Goal: Task Accomplishment & Management: Use online tool/utility

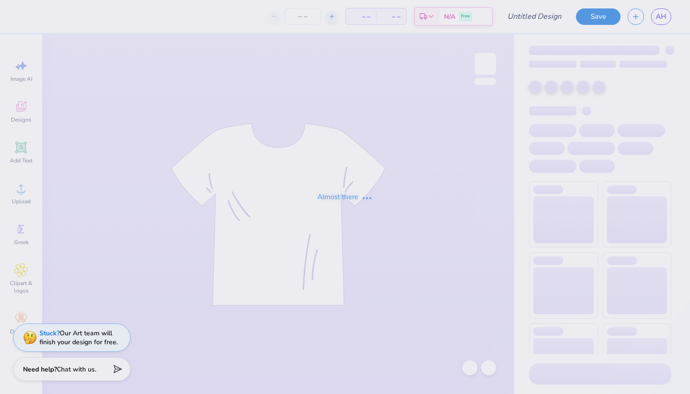
type input "16"
type input "Cortaca 2025 pt.2"
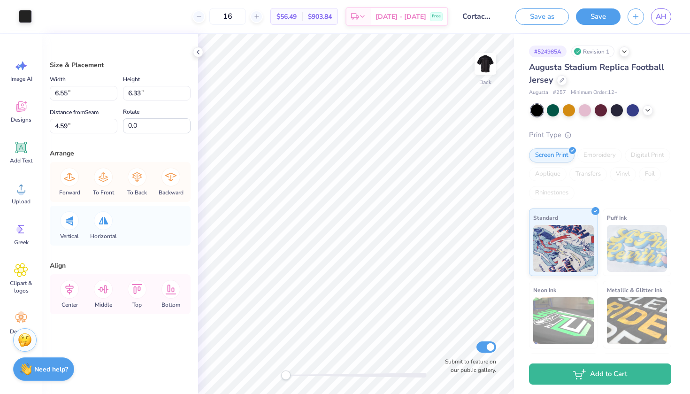
type input "1.37"
type input "1.47"
type input "4.99"
type input "-18.9"
click at [105, 288] on icon at bounding box center [103, 289] width 19 height 19
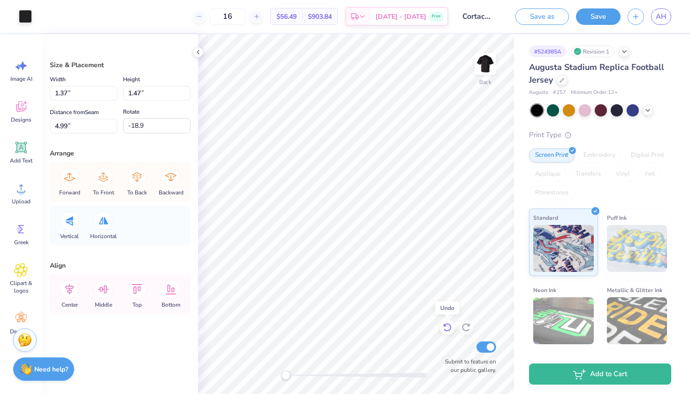
click at [446, 326] on icon at bounding box center [446, 326] width 9 height 9
type input "5.02"
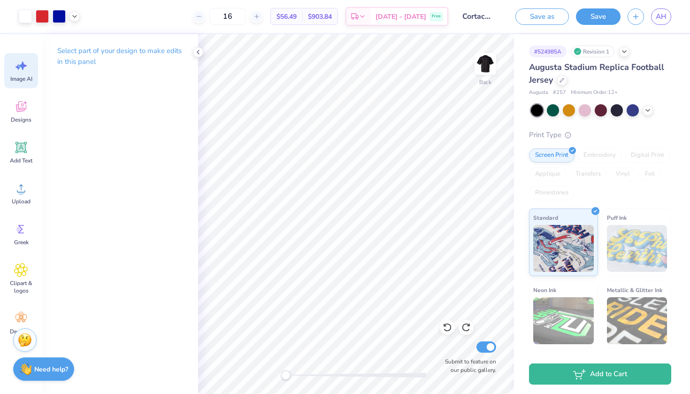
click at [23, 68] on icon at bounding box center [23, 65] width 8 height 8
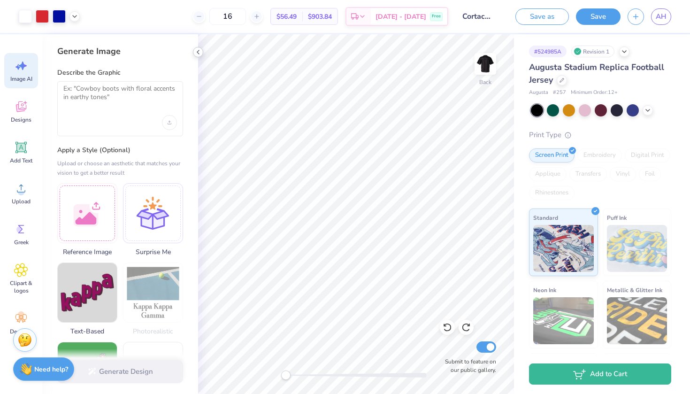
click at [199, 49] on icon at bounding box center [198, 52] width 8 height 8
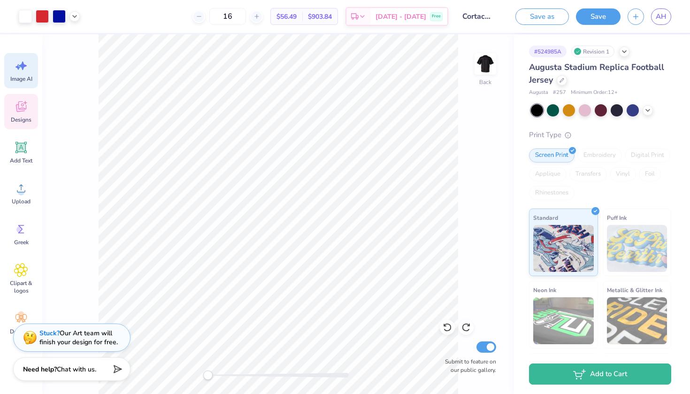
click at [23, 117] on span "Designs" at bounding box center [21, 120] width 21 height 8
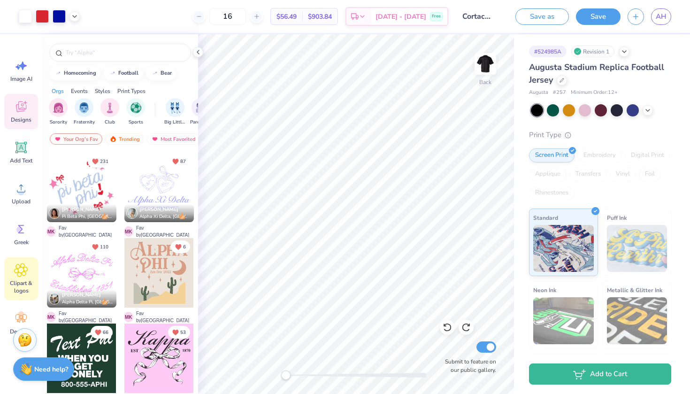
click at [21, 278] on div "Clipart & logos" at bounding box center [21, 278] width 34 height 43
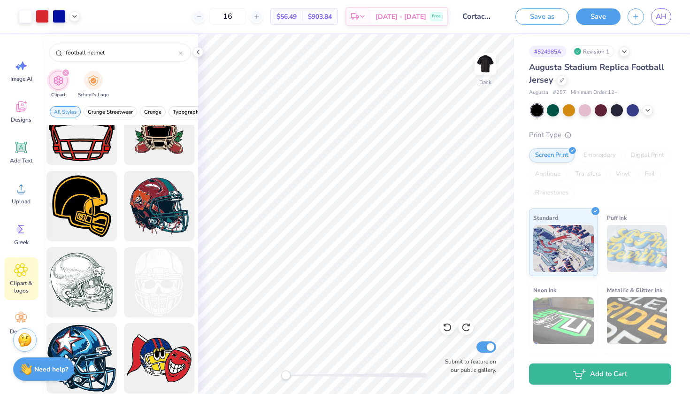
scroll to position [184, 0]
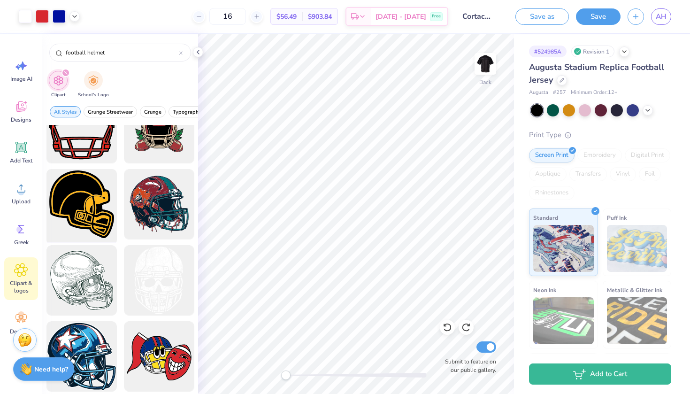
type input "football helmet"
click at [78, 198] on div at bounding box center [81, 204] width 77 height 77
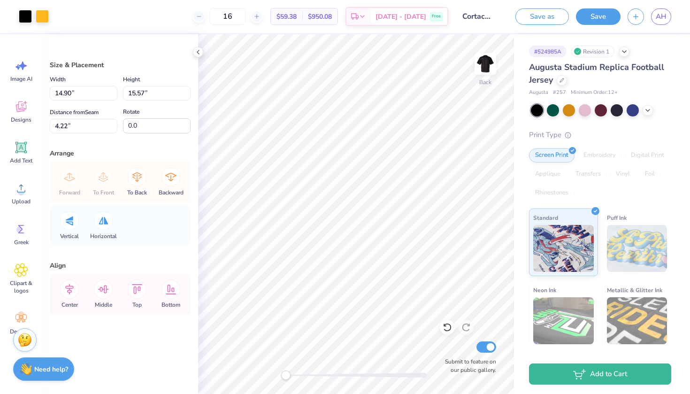
type input "5.91"
type input "6.18"
type input "13.60"
click at [41, 15] on div at bounding box center [42, 15] width 13 height 13
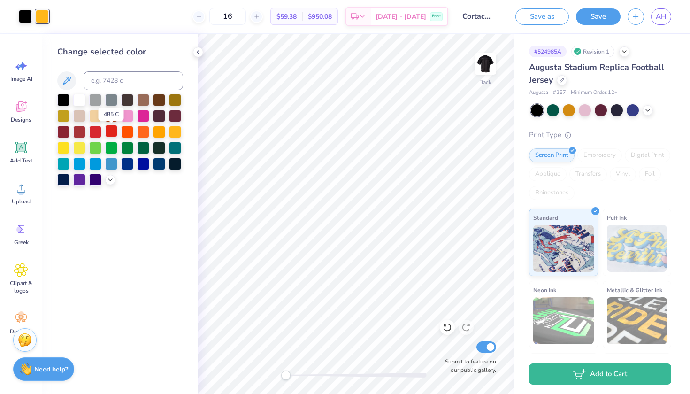
click at [113, 131] on div at bounding box center [111, 131] width 12 height 12
click at [26, 14] on div at bounding box center [25, 15] width 13 height 13
click at [80, 100] on div at bounding box center [79, 99] width 12 height 12
click at [95, 131] on div at bounding box center [95, 131] width 12 height 12
click at [42, 13] on div at bounding box center [42, 15] width 13 height 13
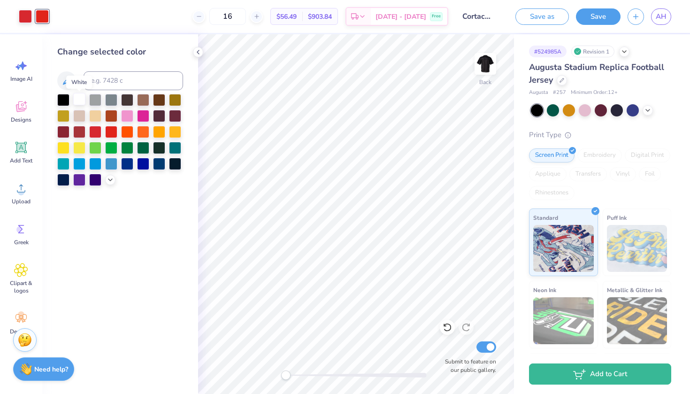
click at [82, 101] on div at bounding box center [79, 99] width 12 height 12
click at [112, 131] on div at bounding box center [111, 131] width 12 height 12
click at [25, 16] on div at bounding box center [25, 15] width 13 height 13
click at [80, 103] on div at bounding box center [79, 99] width 12 height 12
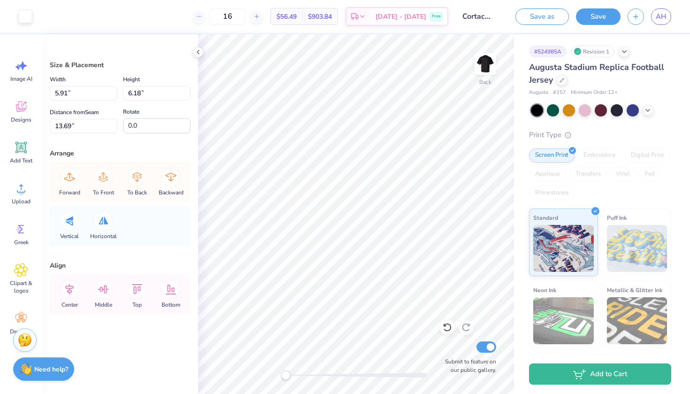
type input "1.45"
type input "1.51"
type input "14.65"
type input "-24.6"
type input "5.91"
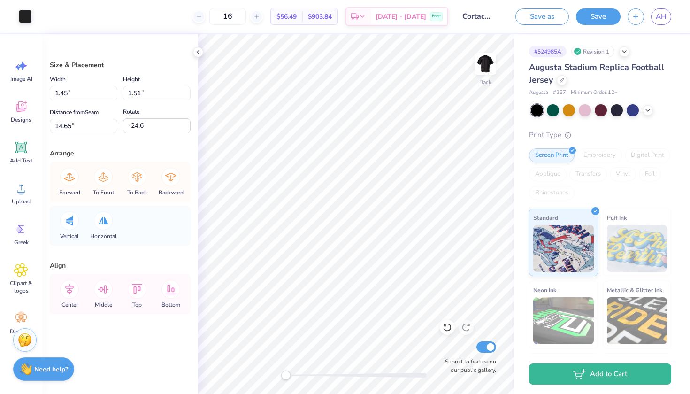
type input "6.18"
type input "10.79"
type input "0.0"
type input "1.45"
type input "1.51"
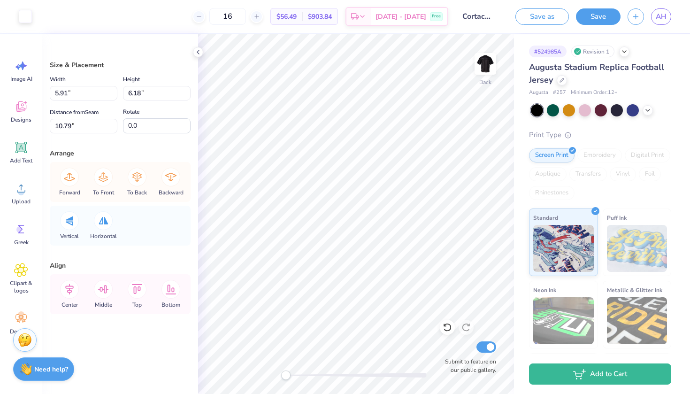
type input "21.45"
type input "-24.6"
click at [104, 175] on icon at bounding box center [103, 176] width 19 height 19
type input "1.37"
type input "1.47"
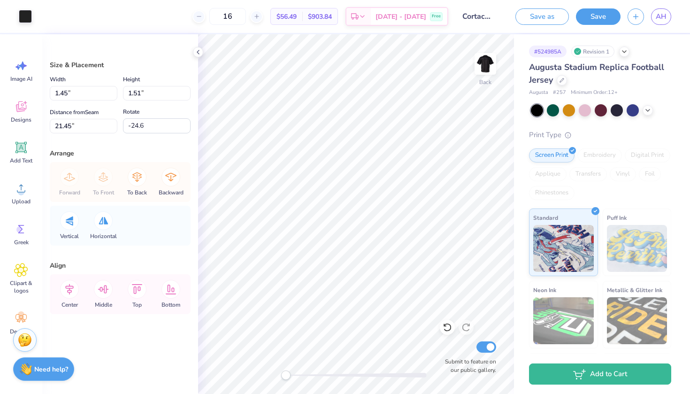
type input "5.02"
type input "-18.9"
click at [102, 185] on icon at bounding box center [103, 176] width 19 height 19
type input "1.36"
type input "5.12"
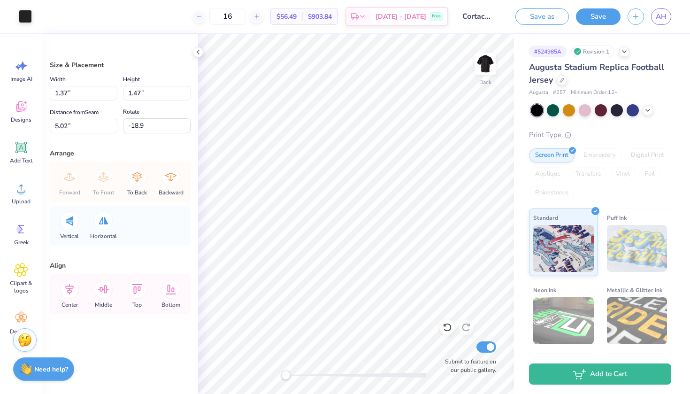
type input "-14.8"
click at [101, 181] on icon at bounding box center [103, 176] width 19 height 19
type input "11.32"
type input "1.45"
type input "1.51"
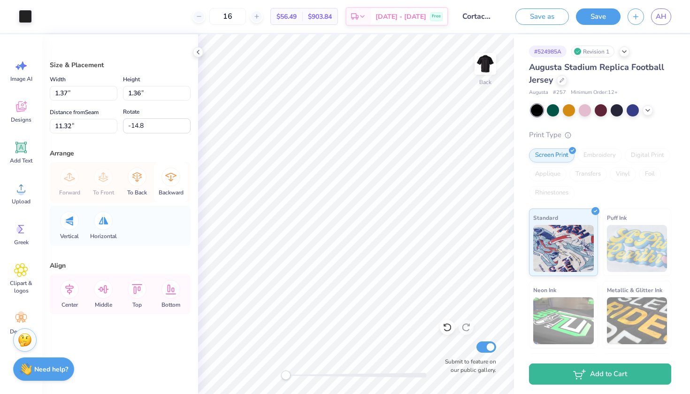
type input "14.65"
type input "-24.6"
type input "1.37"
type input "1.47"
type input "14.19"
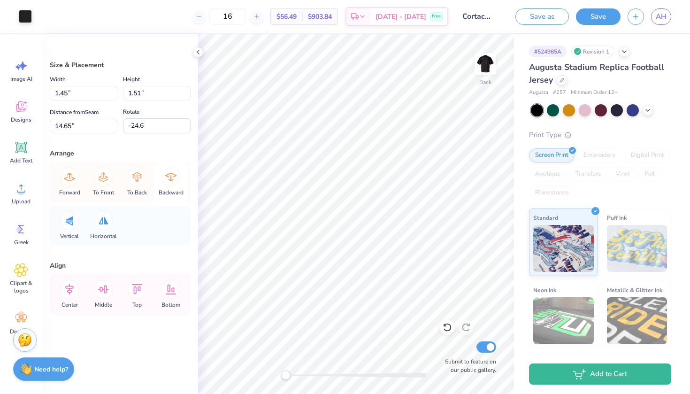
type input "-18.9"
click at [24, 14] on div at bounding box center [25, 15] width 13 height 13
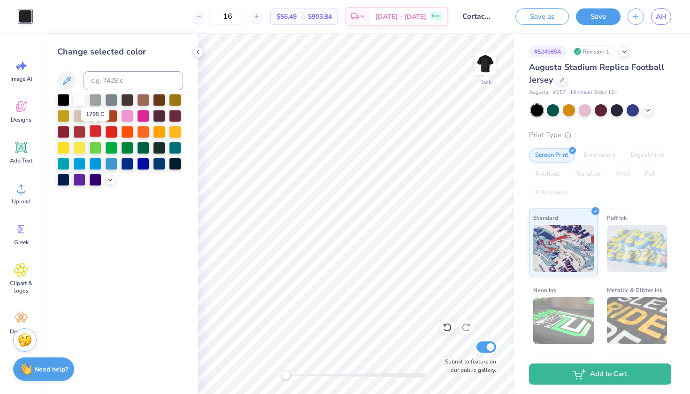
click at [94, 132] on div at bounding box center [95, 131] width 12 height 12
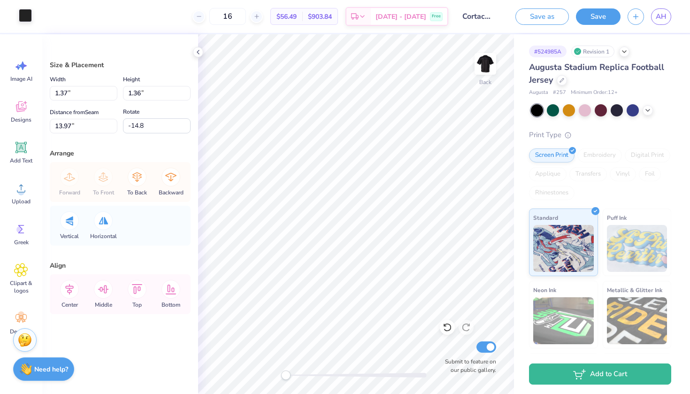
click at [29, 14] on div at bounding box center [25, 15] width 13 height 13
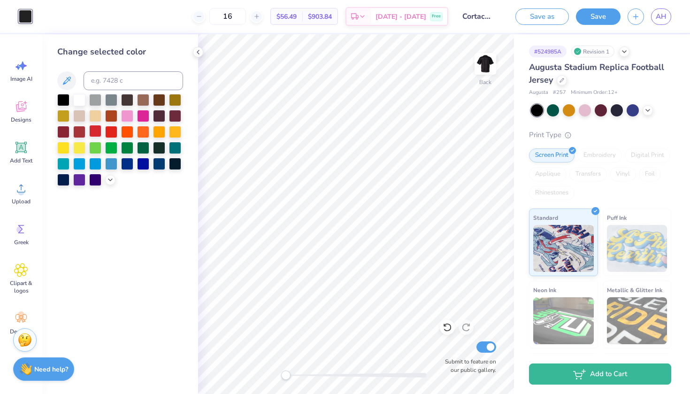
click at [95, 130] on div at bounding box center [95, 131] width 12 height 12
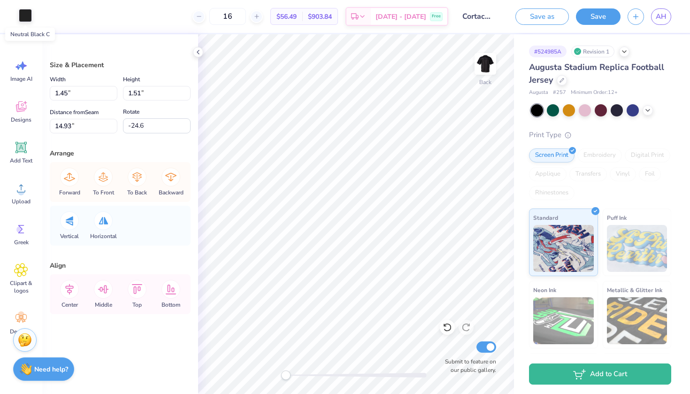
click at [25, 13] on div at bounding box center [25, 15] width 13 height 13
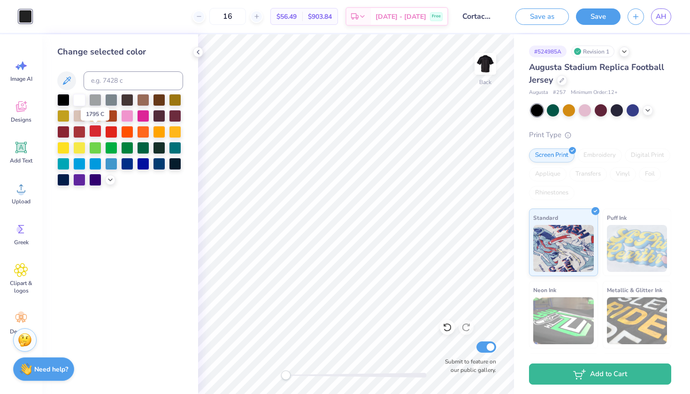
click at [95, 131] on div at bounding box center [95, 131] width 12 height 12
click at [95, 132] on div at bounding box center [95, 131] width 12 height 12
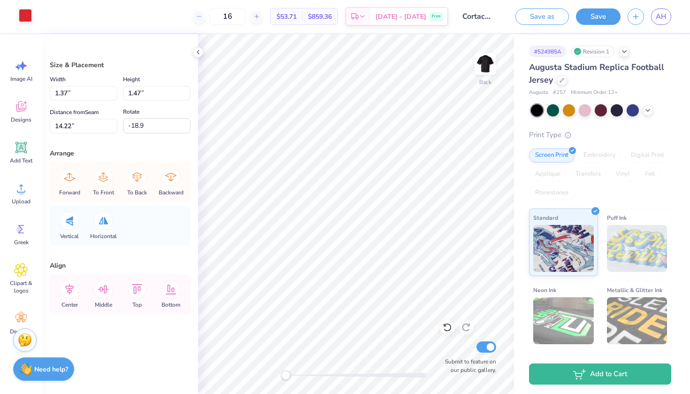
click at [24, 17] on div at bounding box center [25, 15] width 13 height 13
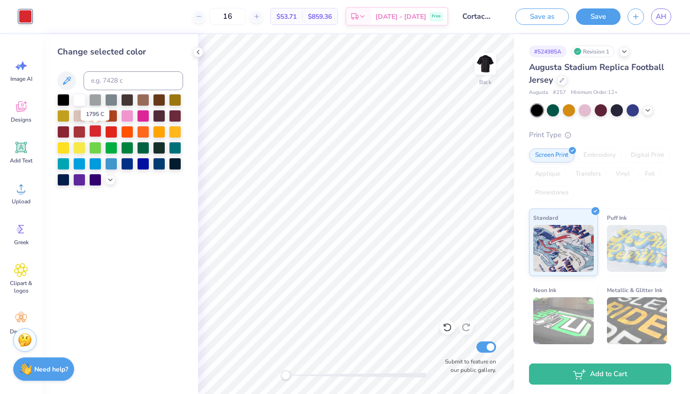
click at [96, 129] on div at bounding box center [95, 131] width 12 height 12
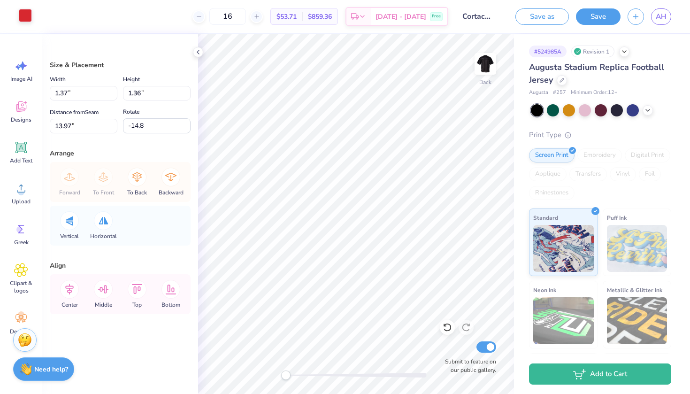
click at [23, 13] on div at bounding box center [25, 15] width 13 height 13
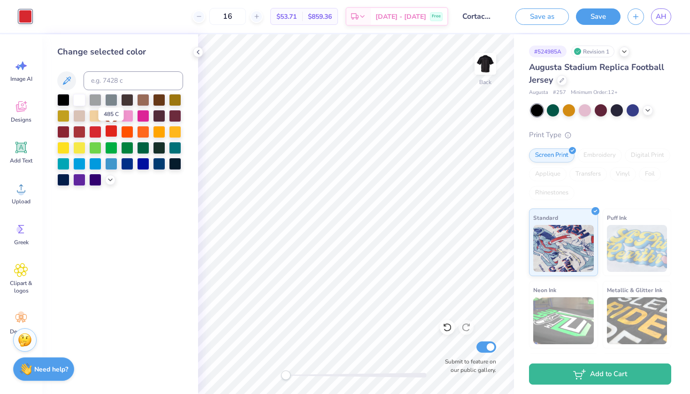
click at [111, 132] on div at bounding box center [111, 131] width 12 height 12
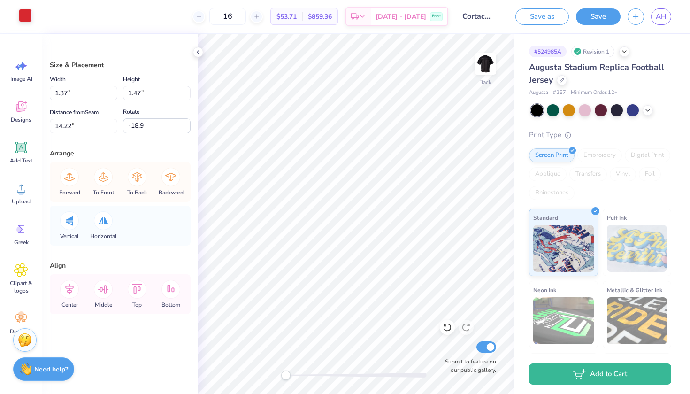
click at [23, 11] on div at bounding box center [25, 15] width 13 height 13
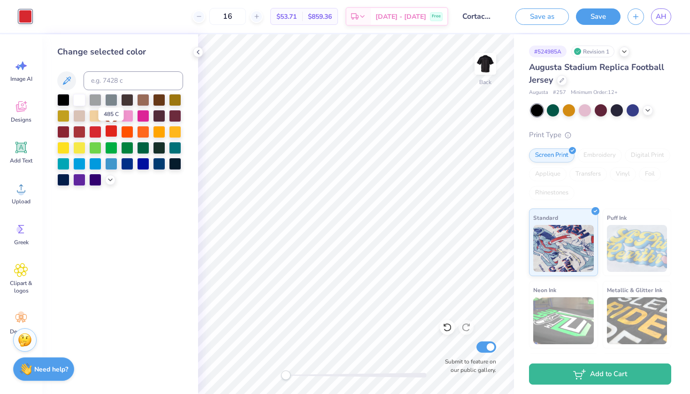
click at [110, 131] on div at bounding box center [111, 131] width 12 height 12
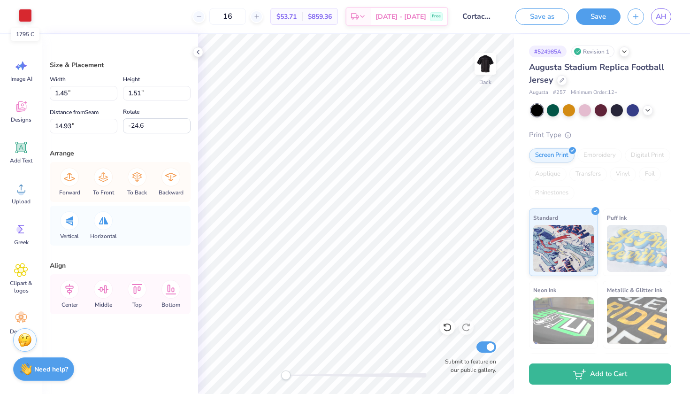
click at [25, 12] on div at bounding box center [25, 15] width 13 height 13
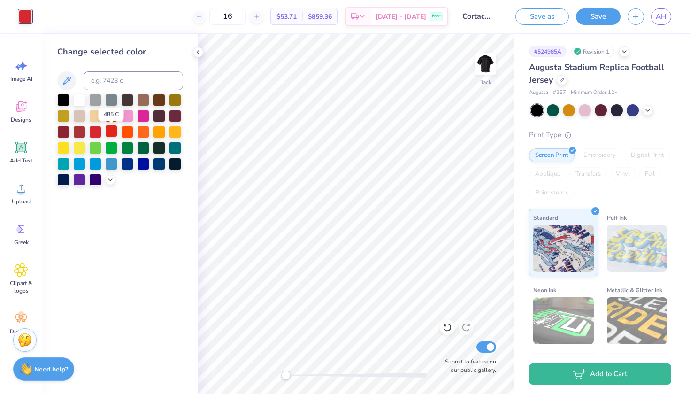
click at [113, 132] on div at bounding box center [111, 131] width 12 height 12
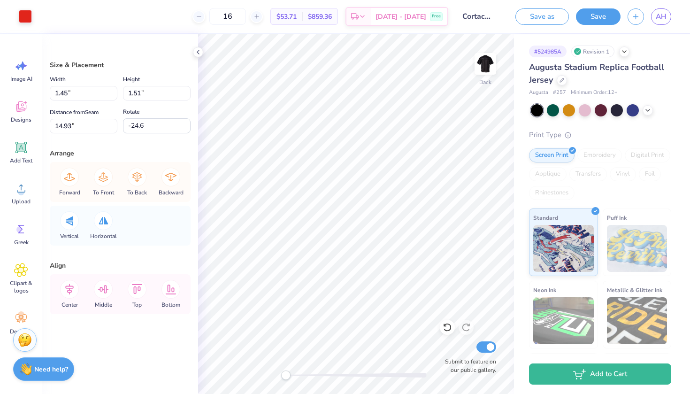
type input "1.37"
type input "1.47"
type input "14.22"
type input "-18.9"
type input "1.36"
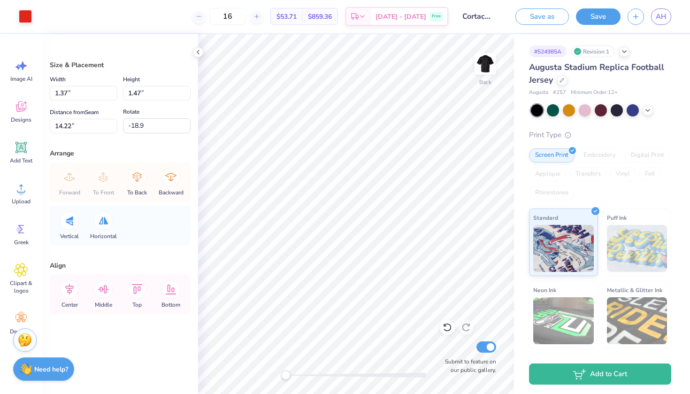
type input "13.97"
type input "-14.8"
click at [444, 327] on icon at bounding box center [446, 326] width 9 height 9
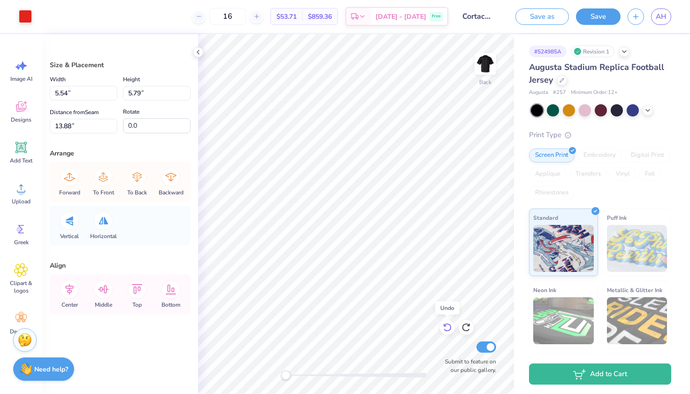
click at [444, 327] on icon at bounding box center [446, 326] width 9 height 9
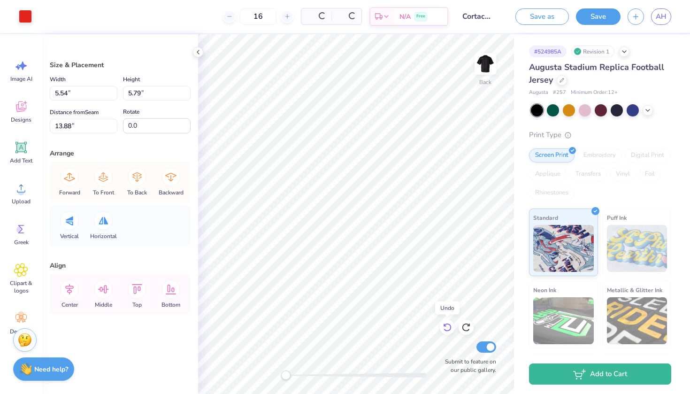
click at [444, 327] on icon at bounding box center [446, 326] width 9 height 9
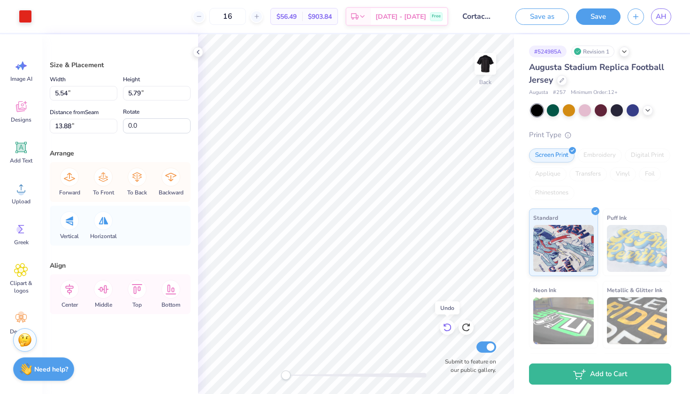
click at [444, 327] on icon at bounding box center [446, 326] width 9 height 9
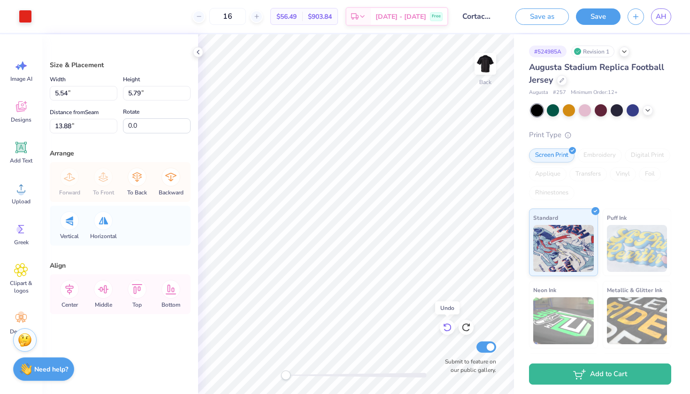
click at [444, 327] on icon at bounding box center [446, 326] width 9 height 9
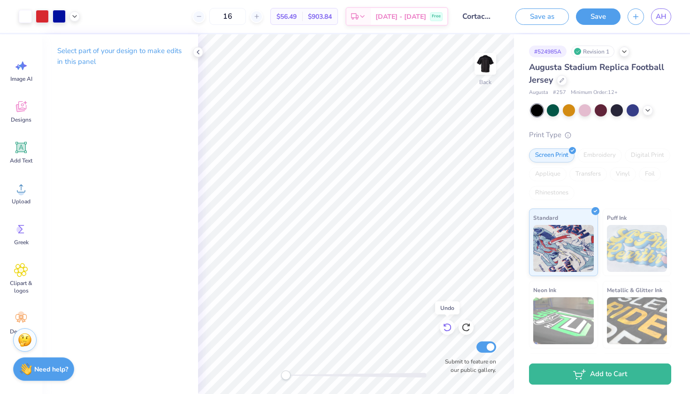
click at [444, 327] on icon at bounding box center [446, 326] width 9 height 9
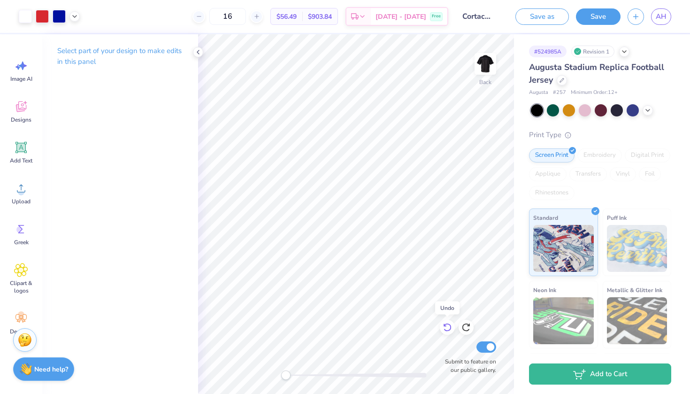
click at [444, 327] on icon at bounding box center [446, 326] width 9 height 9
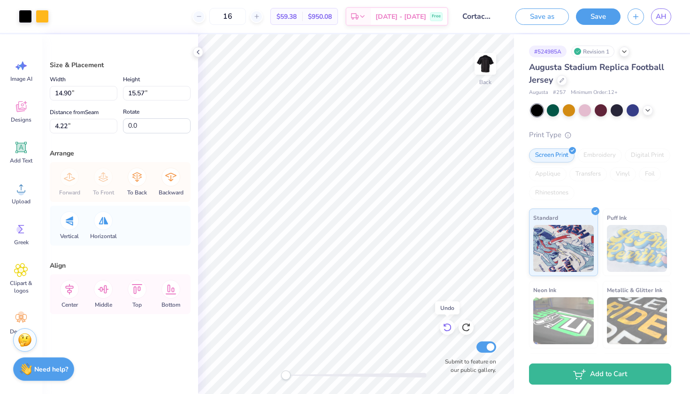
click at [444, 327] on icon at bounding box center [446, 326] width 9 height 9
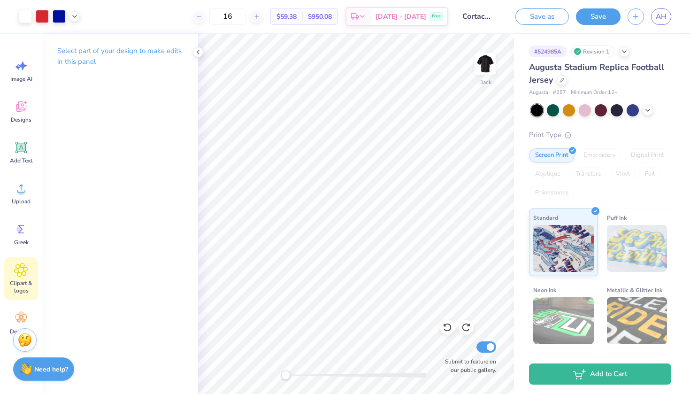
click at [18, 282] on span "Clipart & logos" at bounding box center [21, 286] width 31 height 15
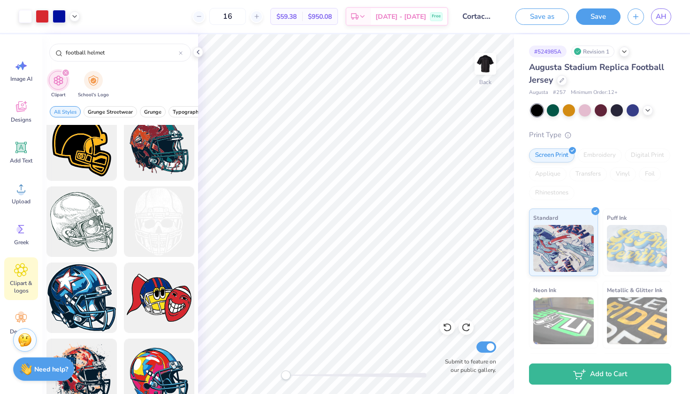
scroll to position [243, 0]
click at [76, 216] on div at bounding box center [81, 221] width 77 height 77
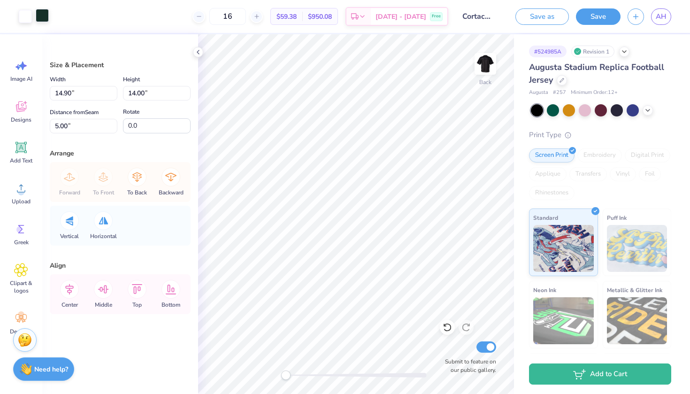
click at [42, 14] on div at bounding box center [42, 15] width 13 height 13
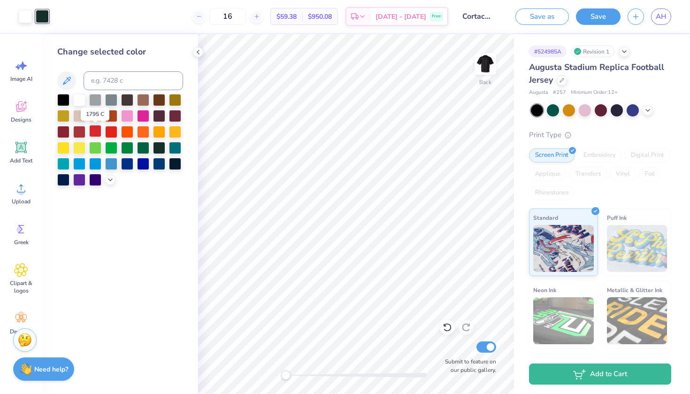
click at [99, 133] on div at bounding box center [95, 131] width 12 height 12
click at [111, 133] on div at bounding box center [111, 131] width 12 height 12
click at [95, 130] on div at bounding box center [95, 131] width 12 height 12
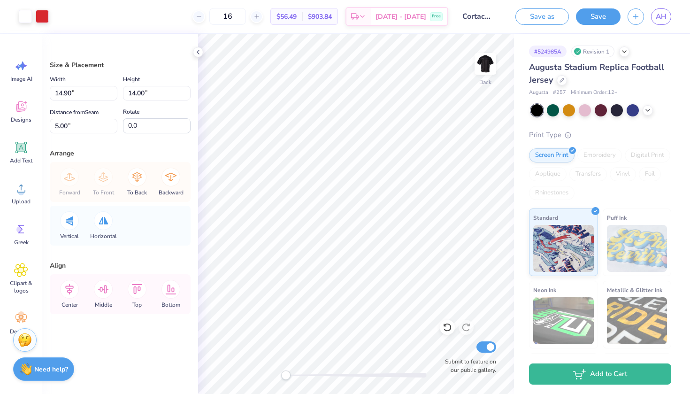
type input "5.09"
type input "4.78"
type input "14.22"
type input "7.20"
type input "6.76"
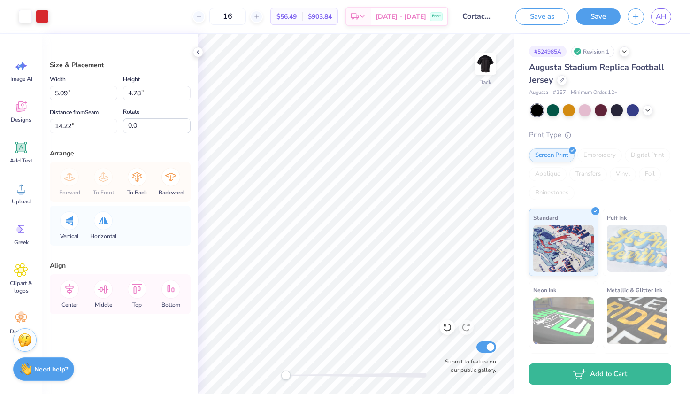
type input "14.02"
click at [103, 185] on icon at bounding box center [103, 176] width 19 height 19
type input "12.00"
click at [103, 178] on div "Forward To Front To Back Backward" at bounding box center [120, 182] width 135 height 40
type input "1.37"
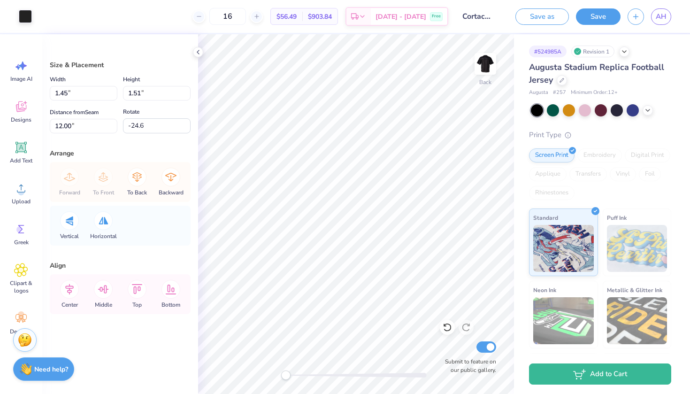
type input "1.47"
type input "5.02"
type input "-18.9"
click at [106, 179] on icon at bounding box center [103, 176] width 19 height 19
type input "1.36"
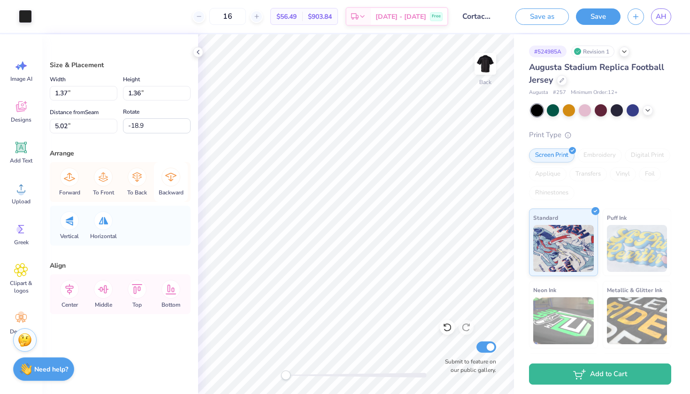
type input "5.12"
type input "-14.8"
click at [101, 178] on icon at bounding box center [103, 176] width 9 height 9
type input "1.45"
type input "1.51"
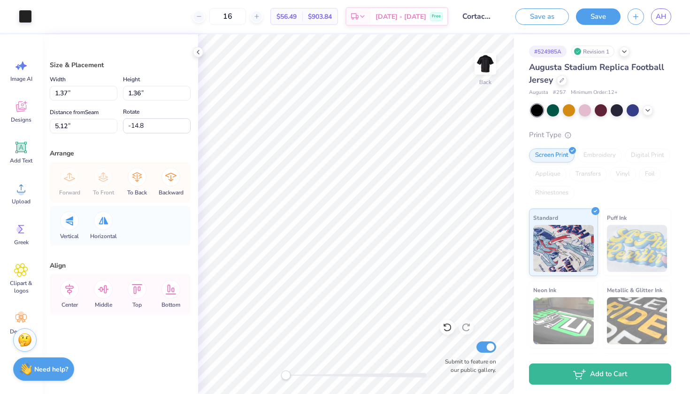
type input "15.52"
type input "-24.6"
type input "1.37"
type input "1.47"
type input "15.17"
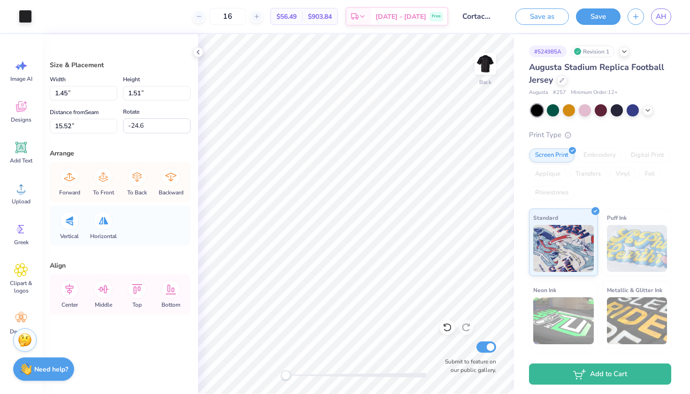
type input "-18.9"
type input "1.36"
type input "14.84"
type input "-14.8"
click at [25, 233] on icon at bounding box center [21, 229] width 14 height 14
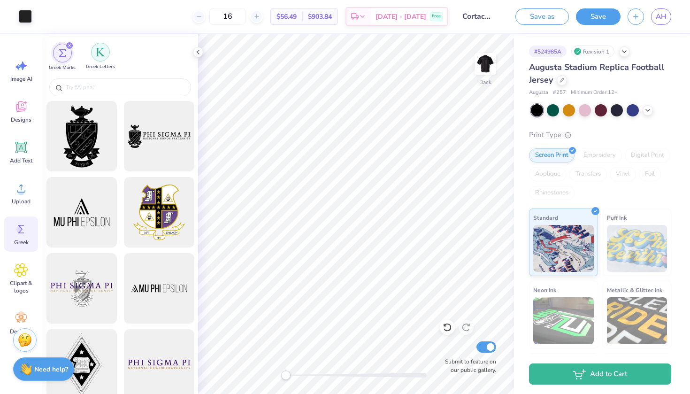
click at [106, 49] on div "filter for Greek Letters" at bounding box center [100, 52] width 19 height 19
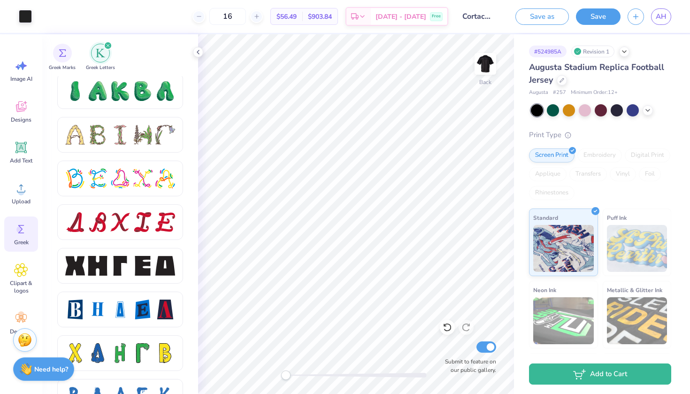
scroll to position [1077, 0]
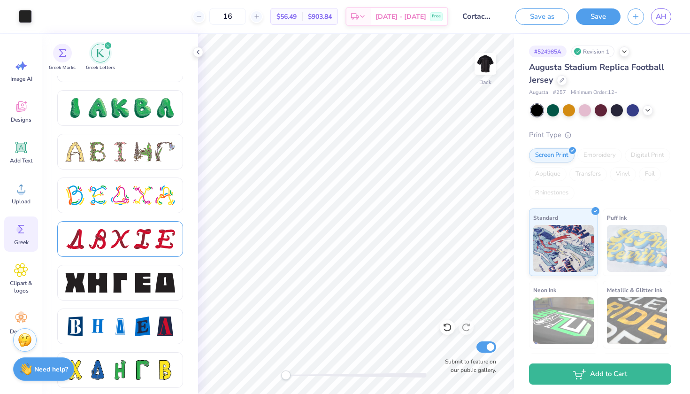
click at [113, 240] on div at bounding box center [120, 239] width 20 height 20
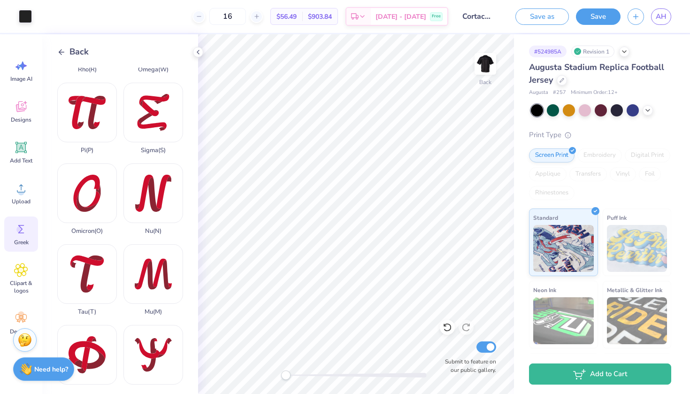
scroll to position [479, 0]
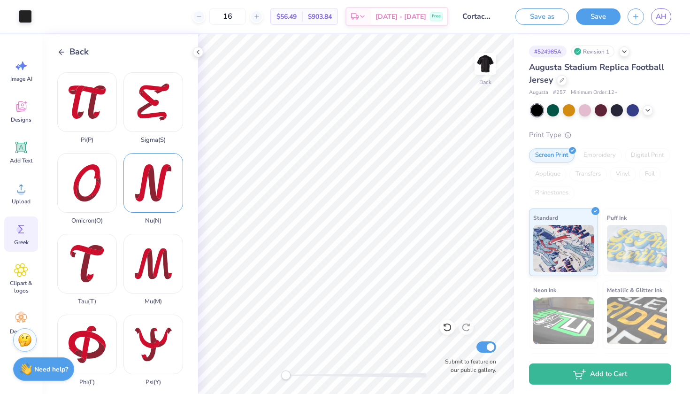
click at [145, 154] on div "Nu ( N )" at bounding box center [153, 188] width 60 height 71
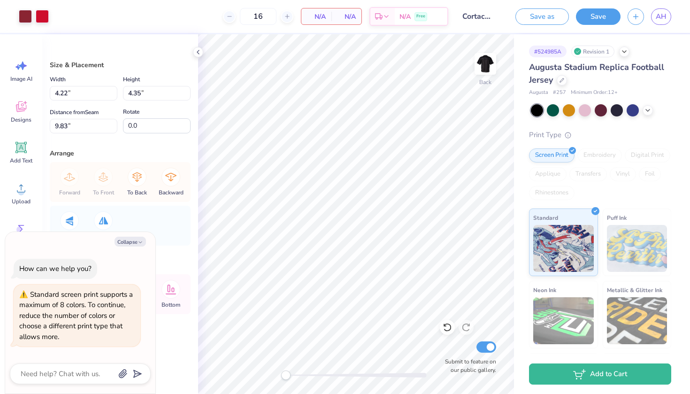
type textarea "x"
type input "1.45"
type input "1.51"
type input "15.90"
type input "-24.6"
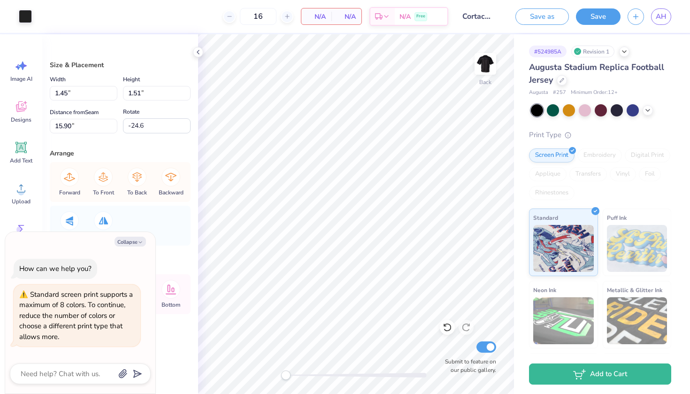
type textarea "x"
type input "4.22"
type input "4.35"
type input "9.83"
type input "0.0"
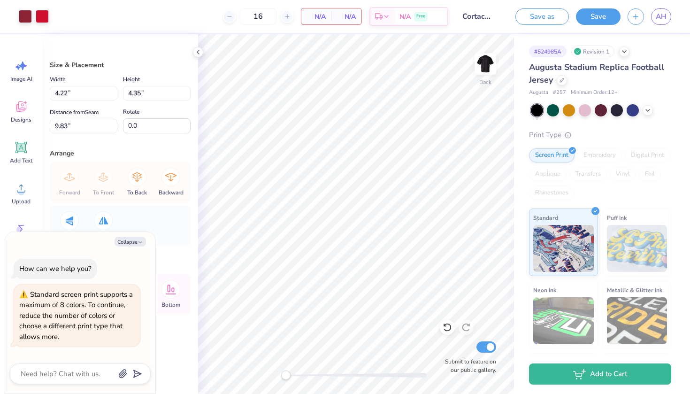
click at [100, 180] on div "Forward To Front To Back Backward" at bounding box center [120, 182] width 135 height 40
type textarea "x"
type input "-27.6"
type textarea "x"
type input "1.02"
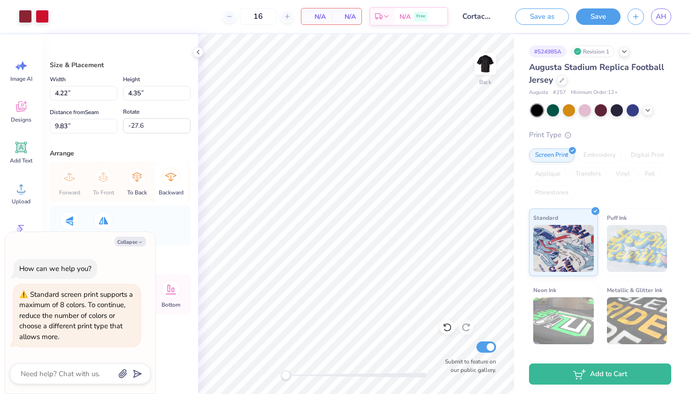
type input "1.66"
type input "16.76"
type textarea "x"
type input "1.37"
type input "1.47"
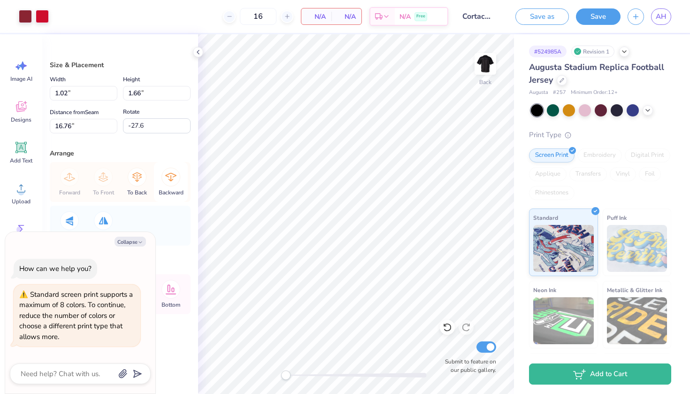
type input "15.19"
type input "-18.9"
click at [130, 242] on button "Collapse" at bounding box center [129, 241] width 31 height 10
type textarea "x"
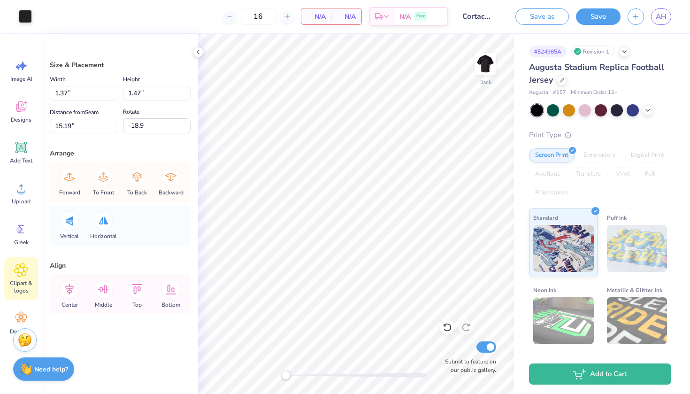
click at [25, 276] on icon at bounding box center [21, 270] width 14 height 14
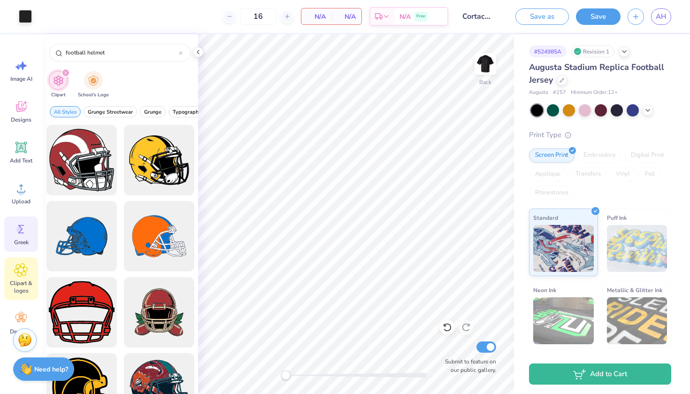
click at [18, 223] on icon at bounding box center [21, 229] width 14 height 14
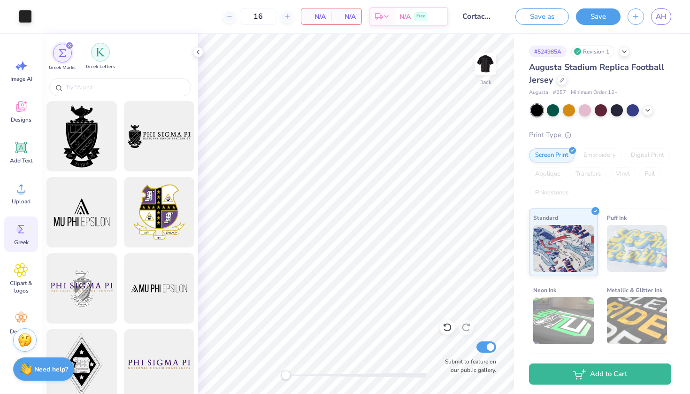
click at [98, 51] on img "filter for Greek Letters" at bounding box center [100, 51] width 9 height 9
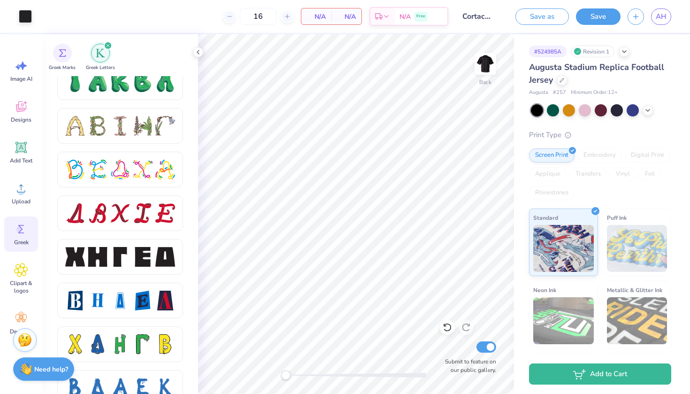
scroll to position [1104, 0]
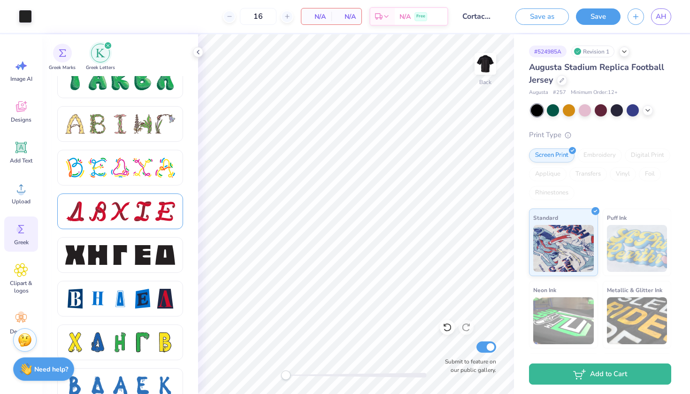
click at [126, 197] on div at bounding box center [120, 211] width 126 height 36
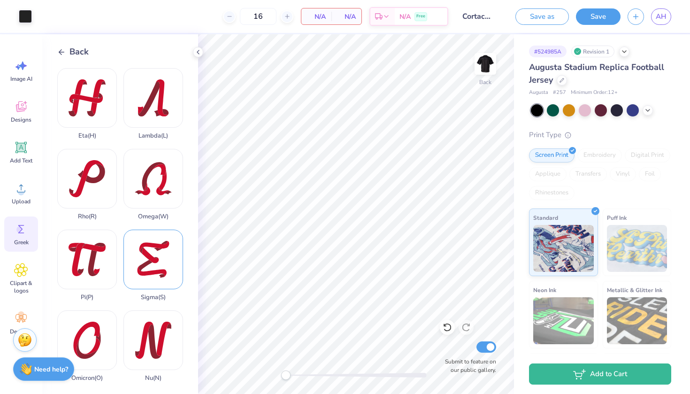
scroll to position [328, 0]
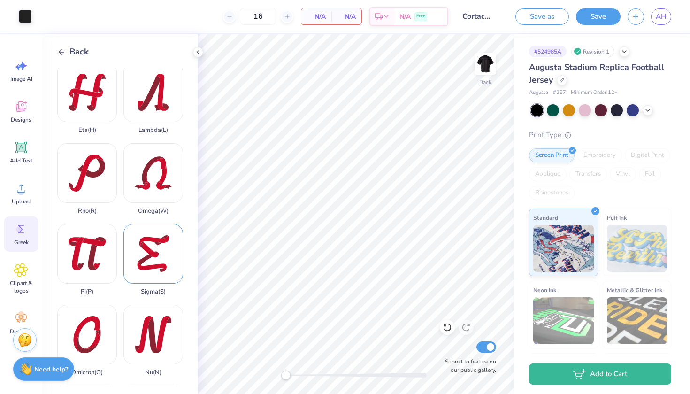
click at [141, 238] on div "Sigma ( S )" at bounding box center [153, 259] width 60 height 71
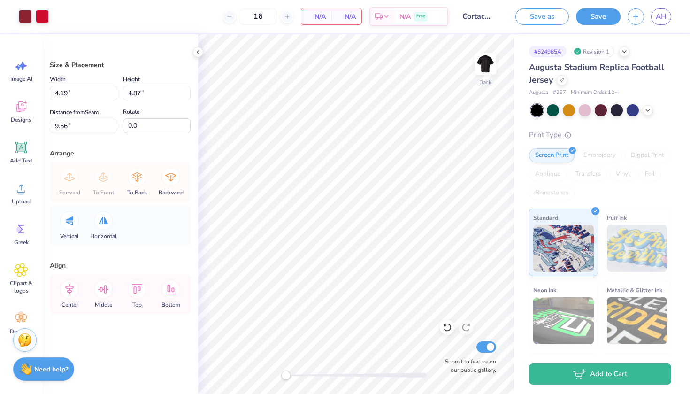
type input "-23.5"
type input "1.44"
type input "1.71"
type input "16.77"
type input "1.37"
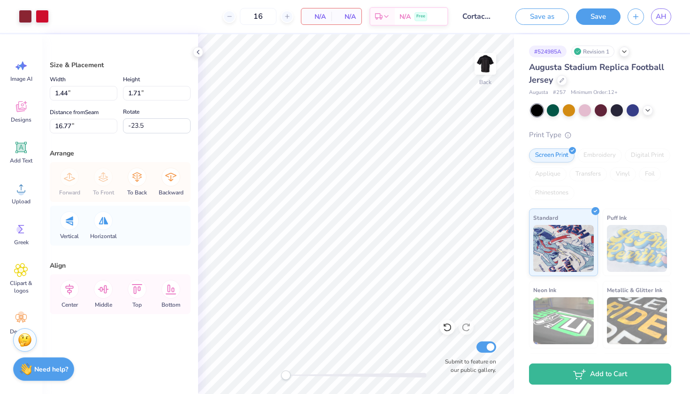
type input "1.36"
type input "14.89"
type input "-14.8"
type input "1.02"
type input "1.66"
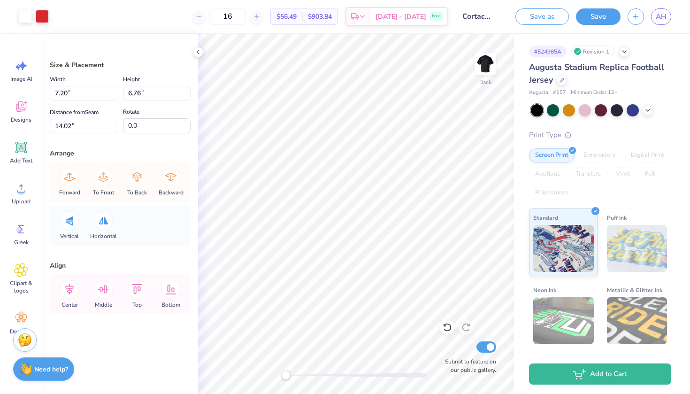
type input "15.57"
type input "-27.6"
type input "1.44"
type input "1.71"
type input "14.89"
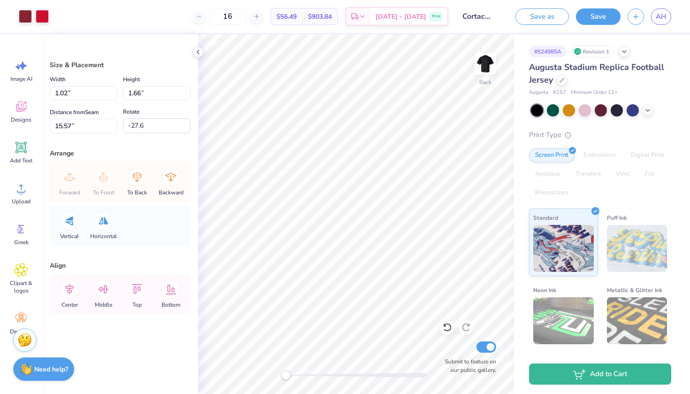
type input "-23.5"
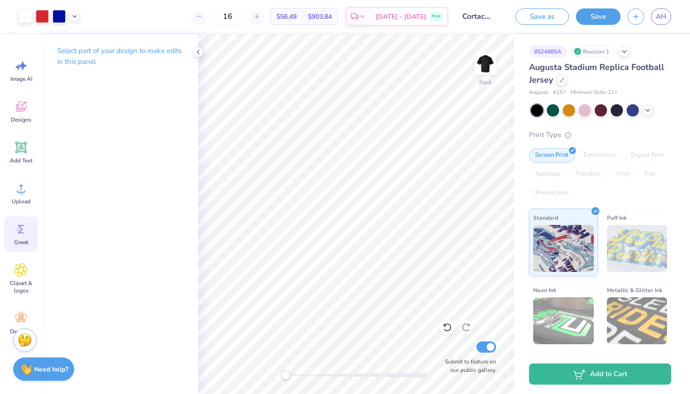
click at [21, 233] on icon at bounding box center [21, 229] width 14 height 14
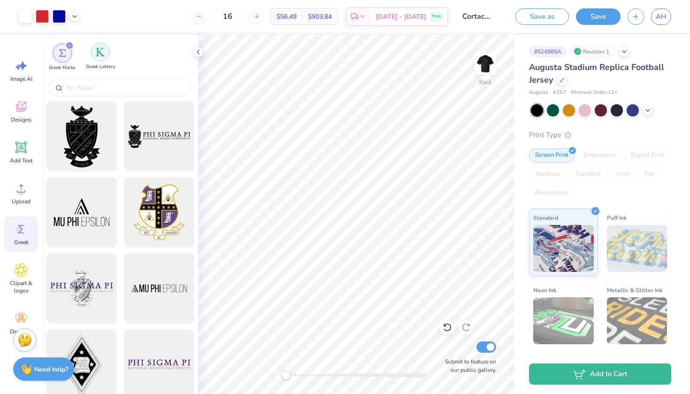
click at [104, 53] on img "filter for Greek Letters" at bounding box center [100, 51] width 9 height 9
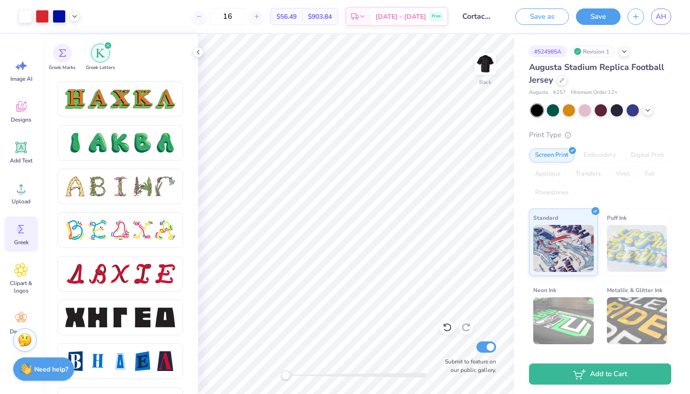
scroll to position [1042, 0]
click at [118, 268] on div at bounding box center [120, 273] width 20 height 20
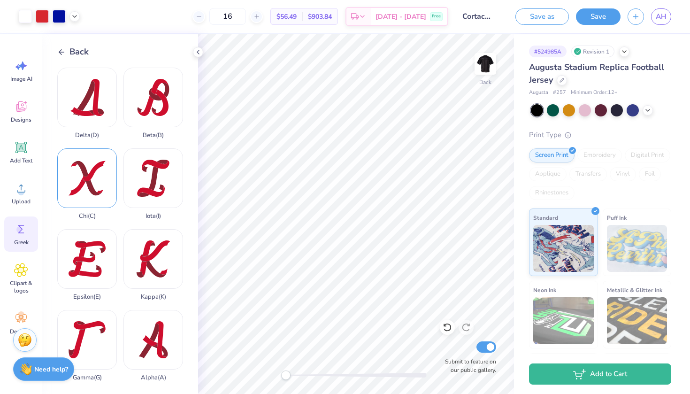
click at [84, 182] on div "Chi ( C )" at bounding box center [87, 183] width 60 height 71
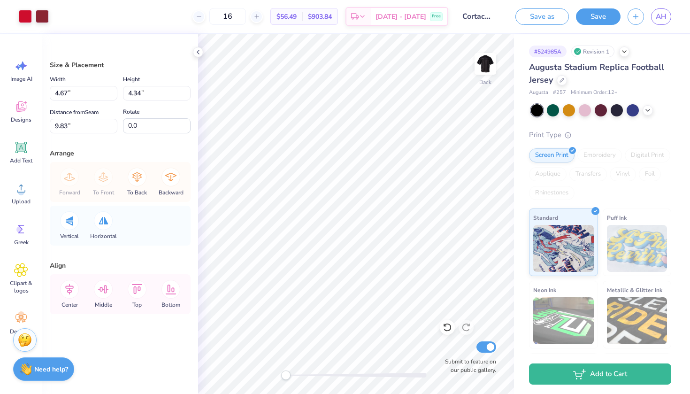
type input "-15.8"
type input "1.55"
type input "1.81"
type input "6.76"
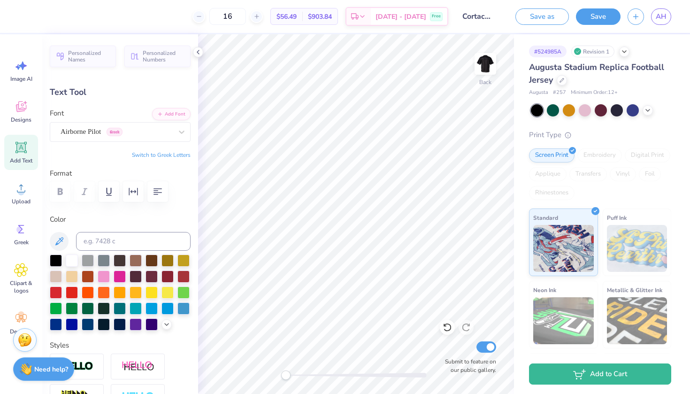
type input "0.0"
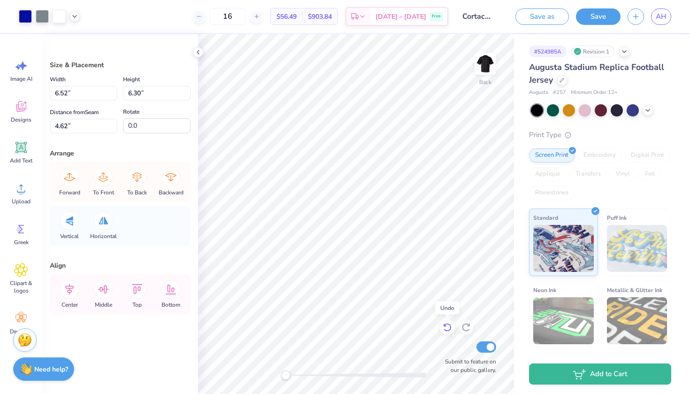
click at [447, 325] on icon at bounding box center [446, 326] width 9 height 9
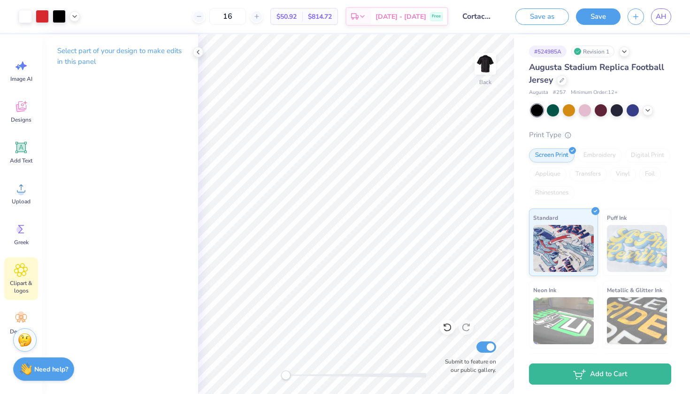
click at [15, 280] on span "Clipart & logos" at bounding box center [21, 286] width 31 height 15
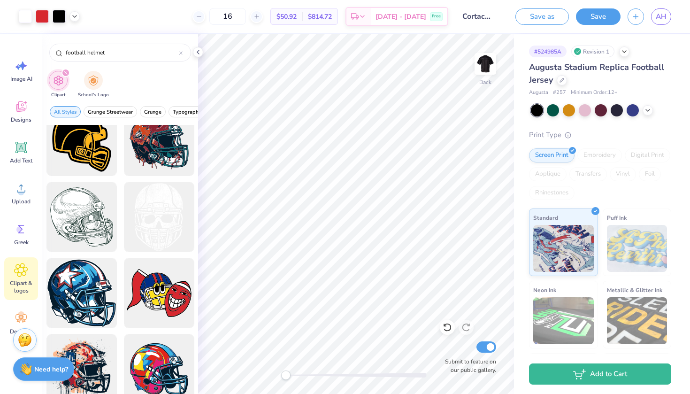
scroll to position [247, 0]
click at [76, 214] on div at bounding box center [81, 217] width 77 height 77
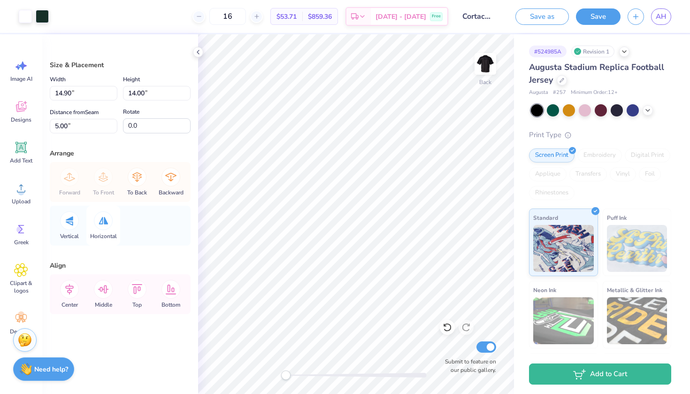
click at [102, 220] on icon at bounding box center [103, 221] width 9 height 8
type input "6.99"
type input "6.56"
type input "7.20"
type input "6.76"
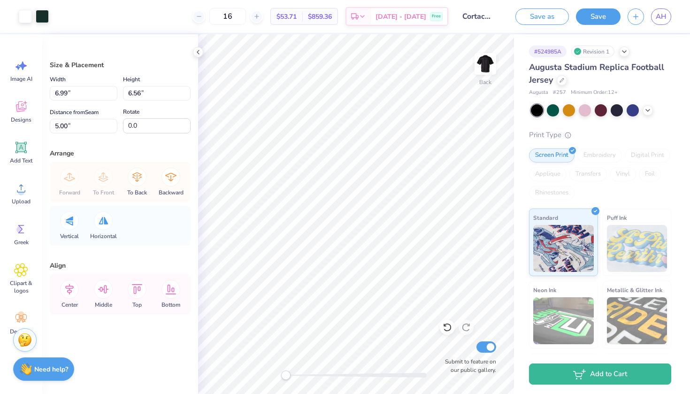
type input "4.16"
type input "1.02"
type input "1.66"
type input "5.65"
type input "-27.6"
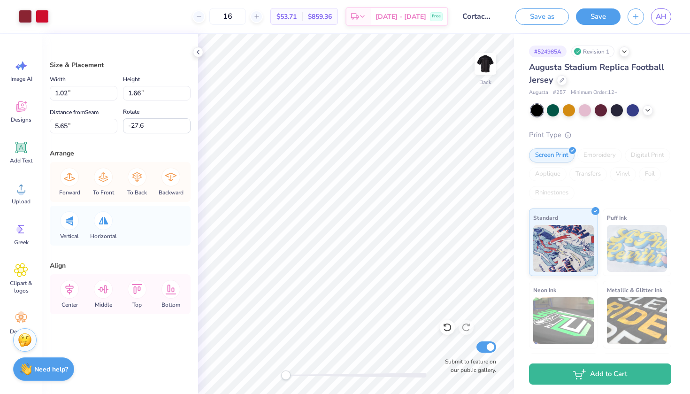
type input "1.44"
type input "1.71"
type input "4.99"
type input "-23.5"
type input "1.55"
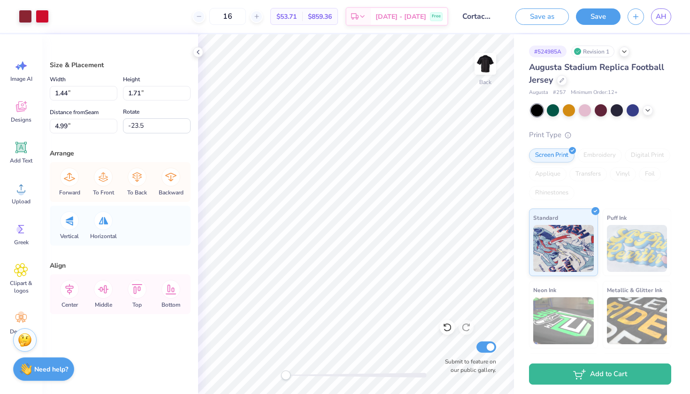
type input "1.81"
type input "4.67"
type input "-15.8"
type input "7.20"
type input "6.76"
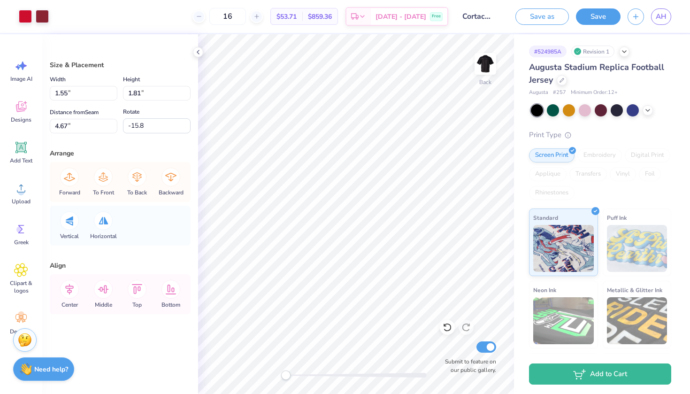
type input "4.20"
type input "0.0"
type input "6.81"
type input "6.40"
type input "6.99"
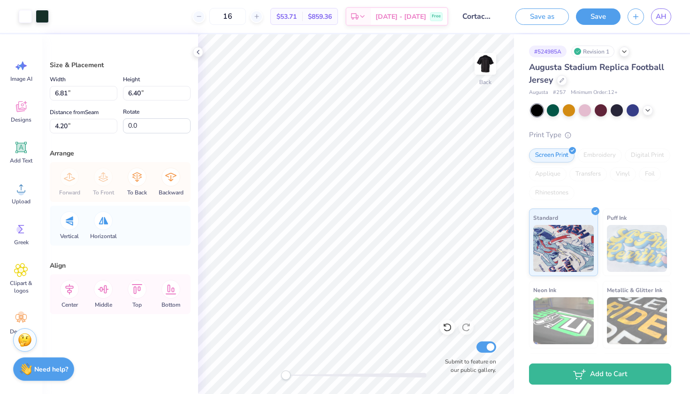
type input "6.56"
type input "5.00"
click at [42, 13] on div at bounding box center [42, 15] width 13 height 13
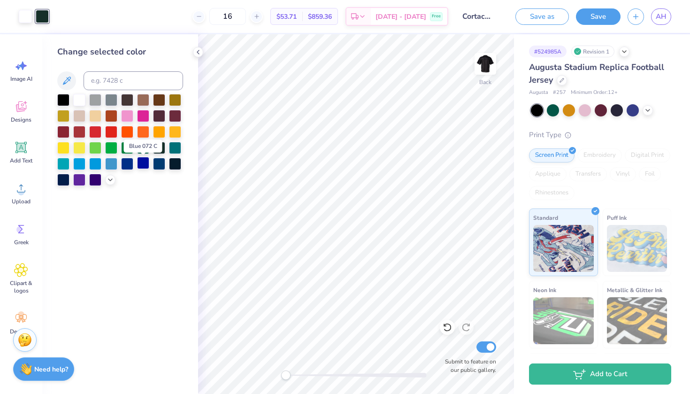
click at [144, 164] on div at bounding box center [143, 163] width 12 height 12
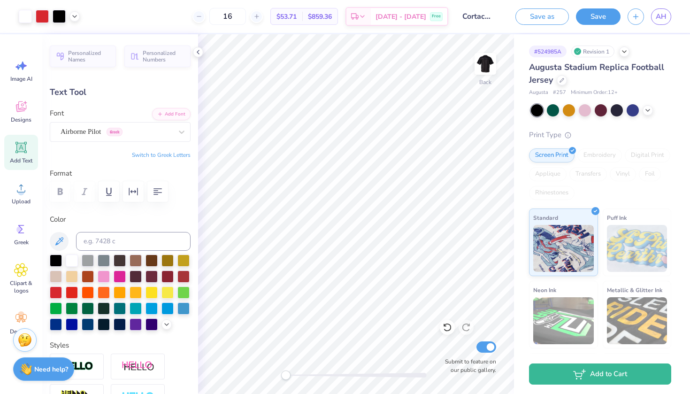
type input "0.0"
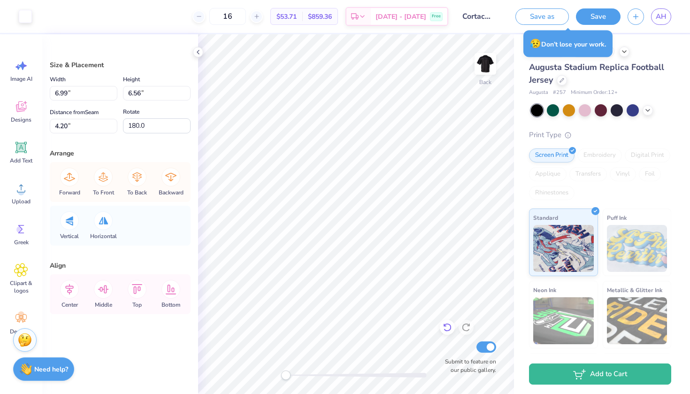
click at [447, 330] on icon at bounding box center [446, 326] width 9 height 9
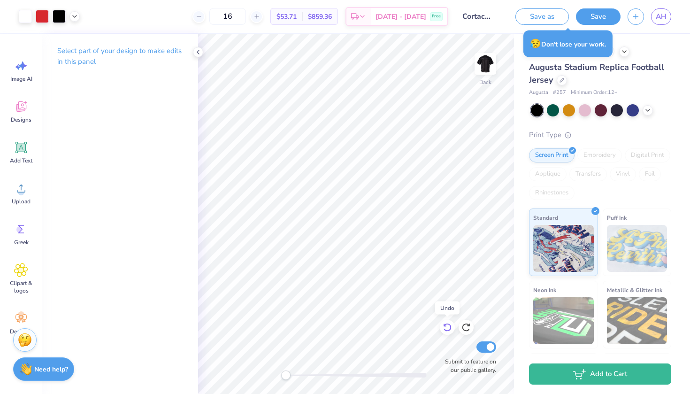
click at [447, 330] on icon at bounding box center [446, 326] width 9 height 9
click at [447, 329] on icon at bounding box center [446, 326] width 9 height 9
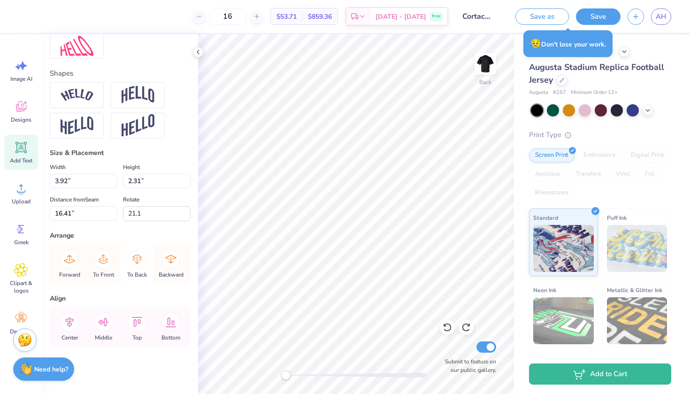
scroll to position [397, 0]
click at [103, 257] on icon at bounding box center [103, 259] width 19 height 19
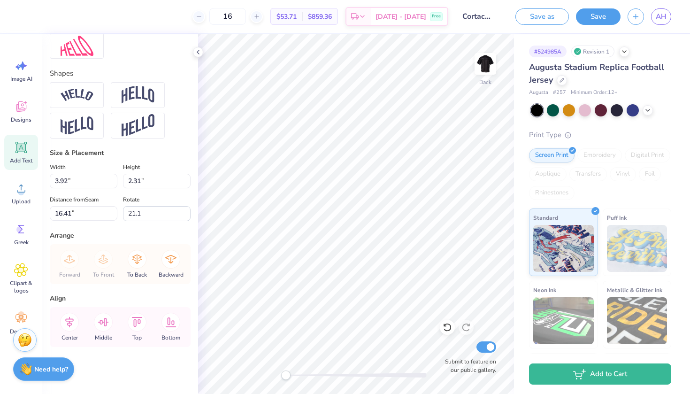
type input "0.0"
type input "4.67"
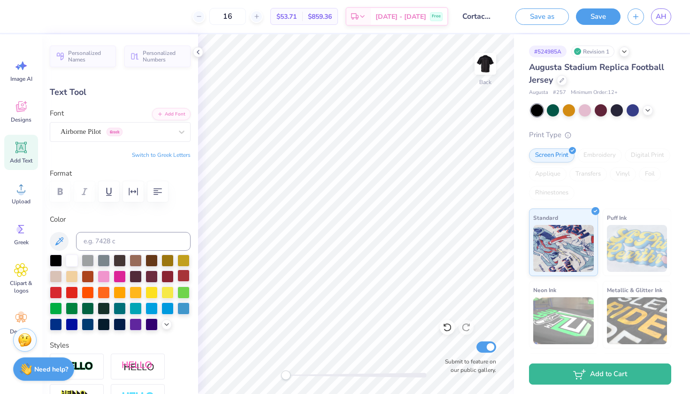
scroll to position [0, 0]
click at [78, 324] on div at bounding box center [72, 323] width 12 height 12
type input "0.0"
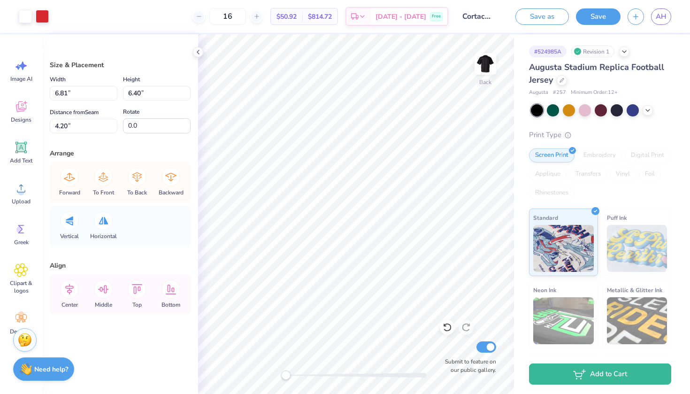
type input "1.55"
type input "1.81"
type input "4.67"
type input "-15.8"
type input "1.34"
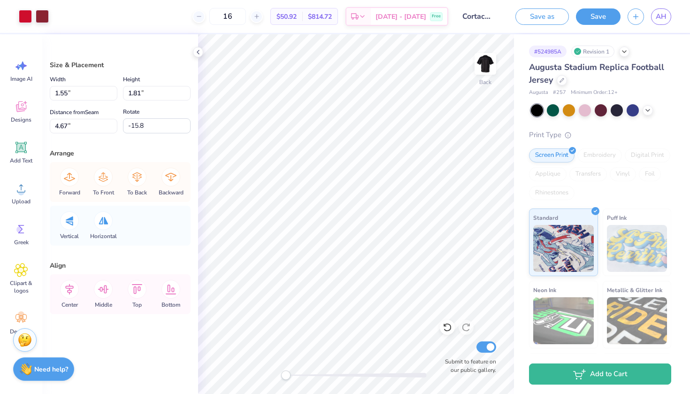
type input "1.57"
type input "4.90"
type input "1.44"
type input "1.71"
type input "5.00"
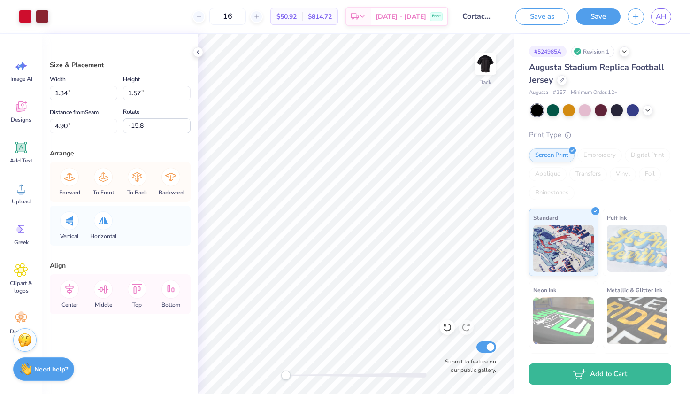
type input "-23.5"
type input "1.28"
type input "1.53"
type input "5.20"
type input "1.02"
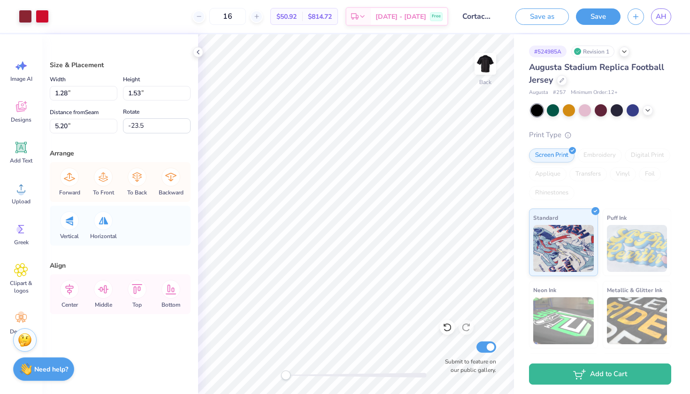
type input "1.66"
type input "5.65"
type input "-27.6"
type input "0.88"
type input "1.43"
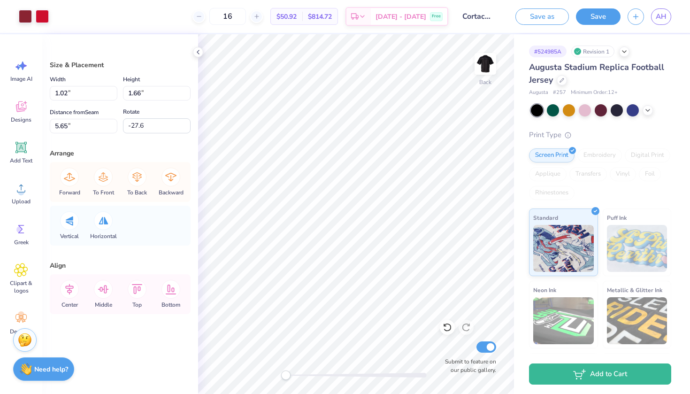
type input "5.88"
type input "1.18"
type input "1.41"
type input "5.33"
type input "1.34"
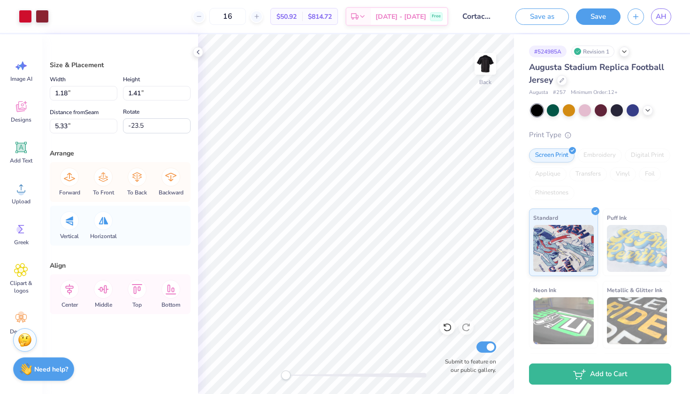
type input "1.57"
type input "4.90"
type input "-15.8"
type input "1.19"
type input "1.39"
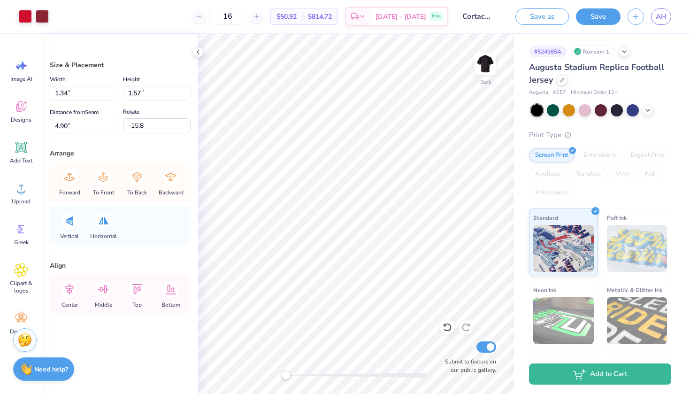
type input "5.08"
type input "6.76"
type input "6.35"
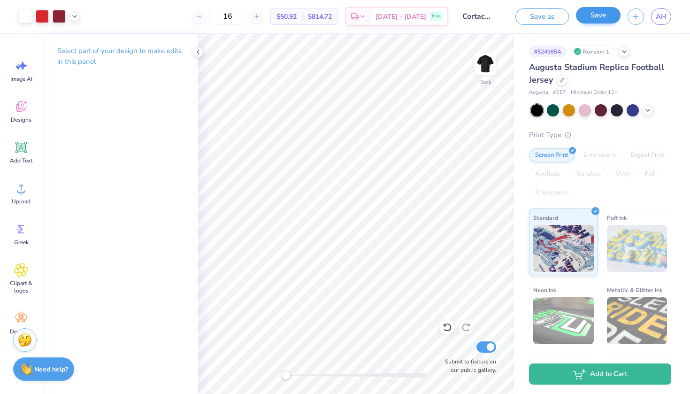
click at [608, 11] on button "Save" at bounding box center [598, 15] width 45 height 16
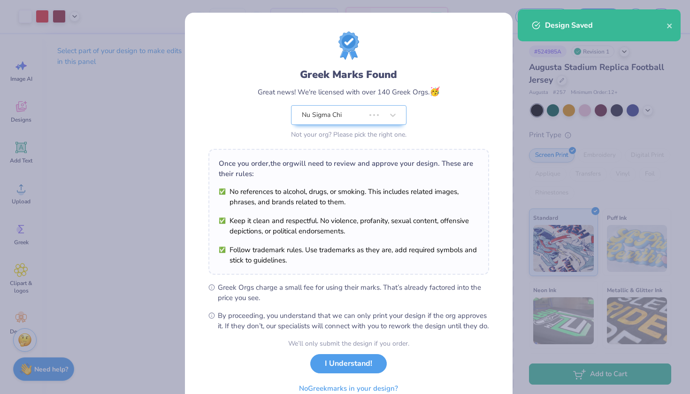
click at [495, 127] on div "Greek Marks Found Great news! We're licensed with over 140 Greek Orgs. 🥳 Nu Sig…" at bounding box center [348, 214] width 327 height 403
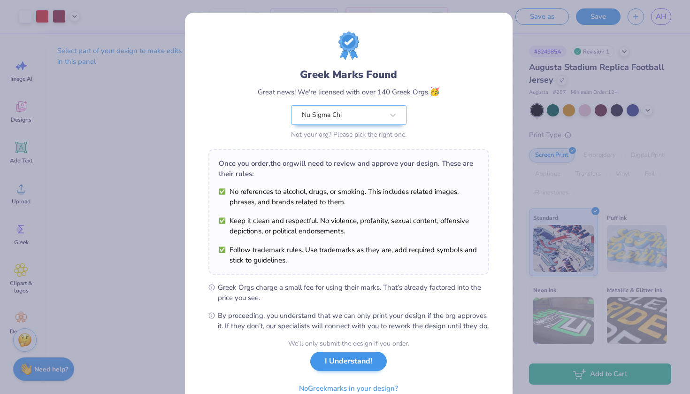
click at [349, 371] on button "I Understand!" at bounding box center [348, 360] width 76 height 19
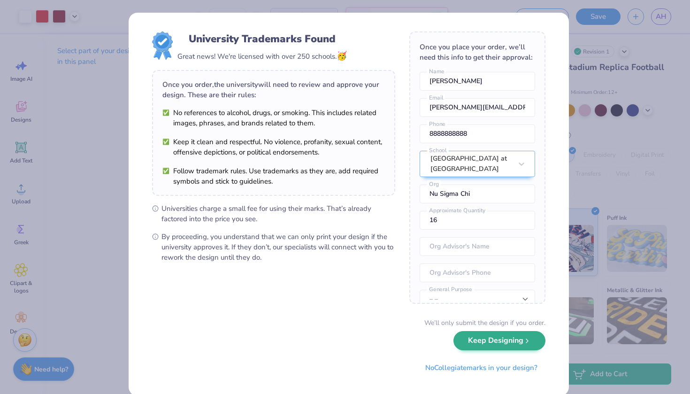
click at [498, 339] on button "Keep Designing" at bounding box center [499, 340] width 92 height 19
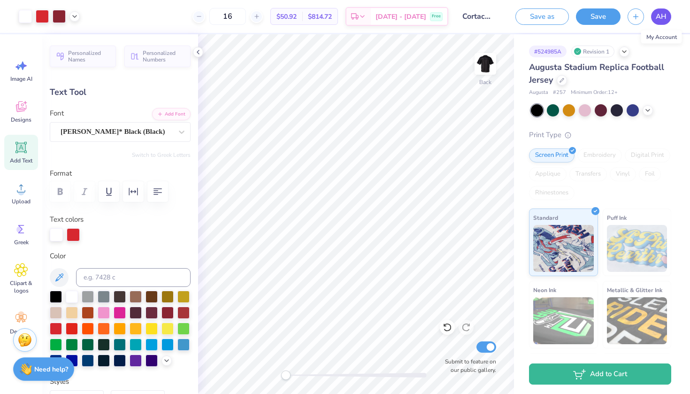
click at [654, 13] on link "AH" at bounding box center [661, 16] width 20 height 16
click at [198, 51] on icon at bounding box center [198, 52] width 8 height 8
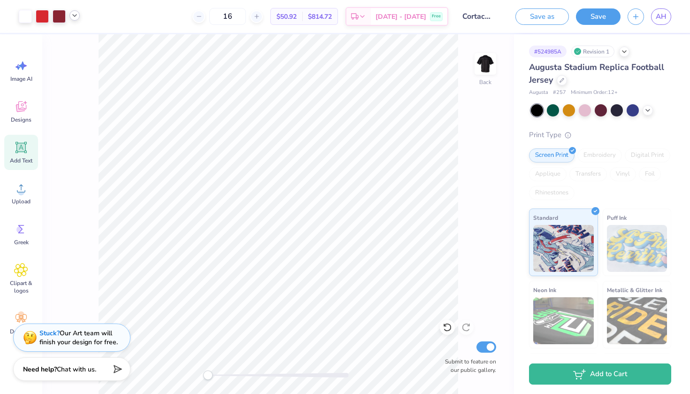
click at [75, 15] on icon at bounding box center [75, 16] width 8 height 8
